Goal: Task Accomplishment & Management: Manage account settings

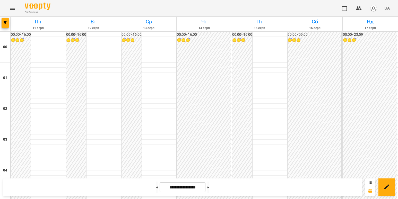
scroll to position [545, 0]
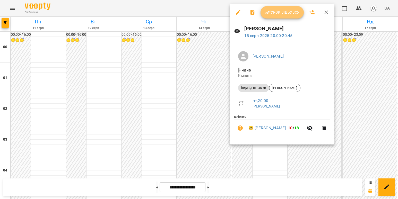
click at [274, 17] on button "Урок відбувся" at bounding box center [281, 12] width 43 height 12
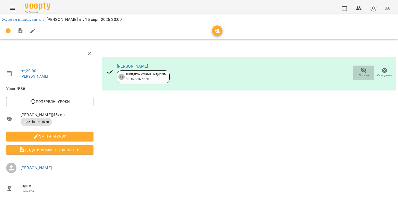
click at [363, 75] on span "Прогул" at bounding box center [363, 75] width 10 height 4
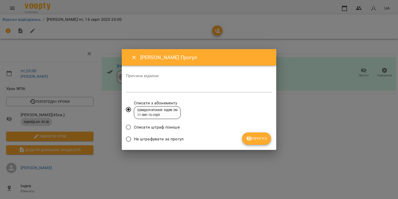
click at [258, 136] on span "Прогул" at bounding box center [256, 139] width 21 height 6
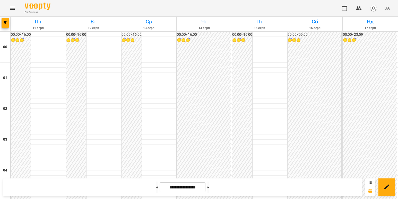
scroll to position [411, 0]
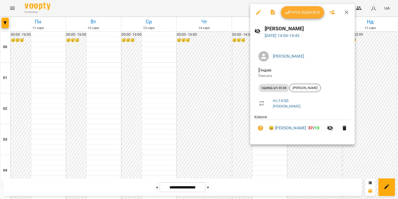
click at [301, 7] on button "Урок відбувся" at bounding box center [302, 12] width 43 height 12
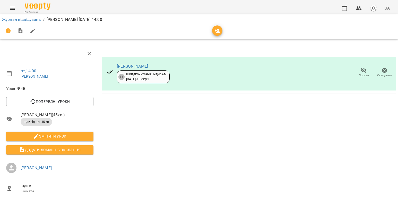
click at [360, 70] on icon "button" at bounding box center [363, 70] width 6 height 6
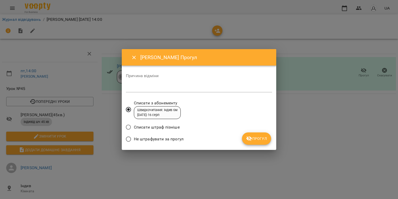
click at [262, 136] on span "Прогул" at bounding box center [256, 139] width 21 height 6
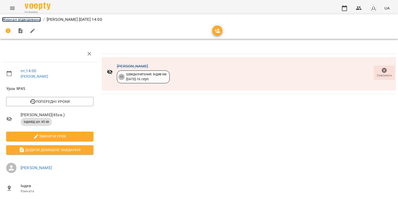
click at [23, 20] on link "Журнал відвідувань" at bounding box center [21, 19] width 39 height 5
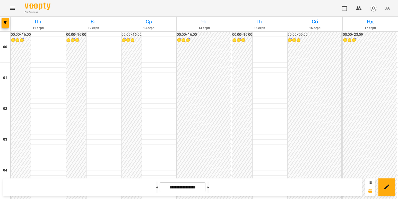
scroll to position [283, 0]
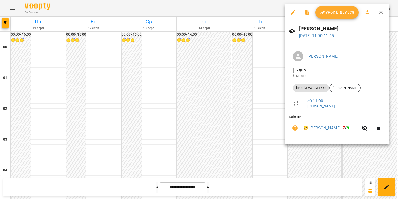
click at [252, 99] on div at bounding box center [199, 99] width 398 height 199
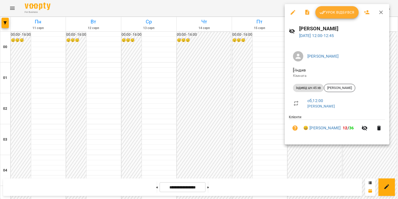
click at [264, 125] on div at bounding box center [199, 99] width 398 height 199
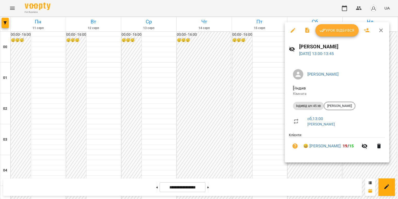
click at [270, 134] on div at bounding box center [199, 99] width 398 height 199
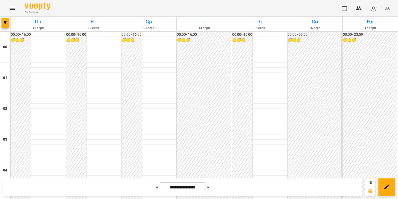
scroll to position [437, 0]
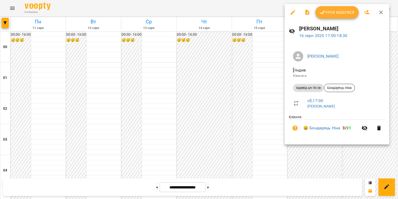
click at [200, 93] on div at bounding box center [199, 99] width 398 height 199
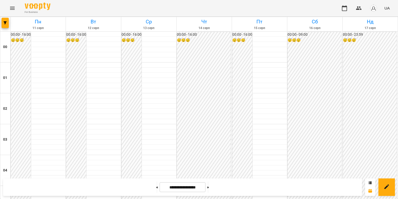
scroll to position [231, 0]
